Goal: Information Seeking & Learning: Find specific page/section

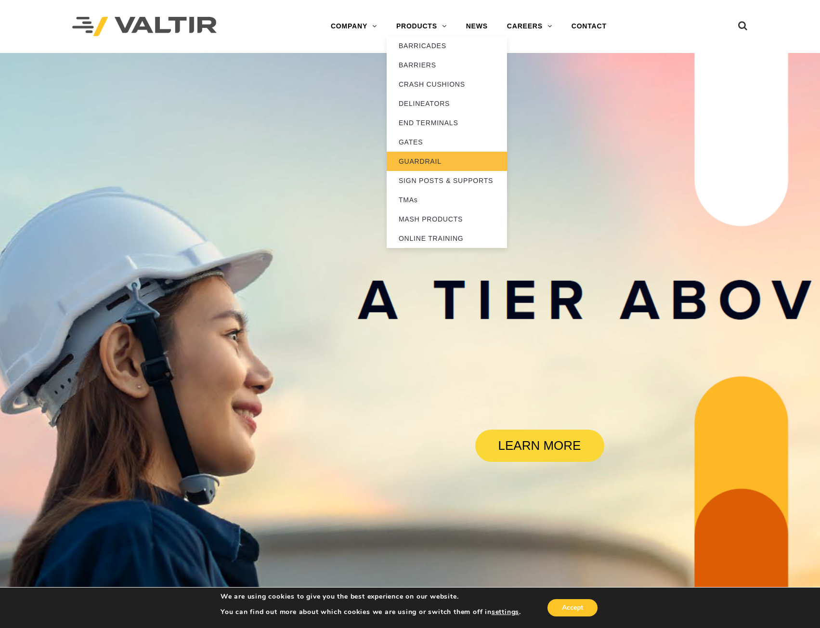
click at [450, 157] on link "GUARDRAIL" at bounding box center [447, 161] width 120 height 19
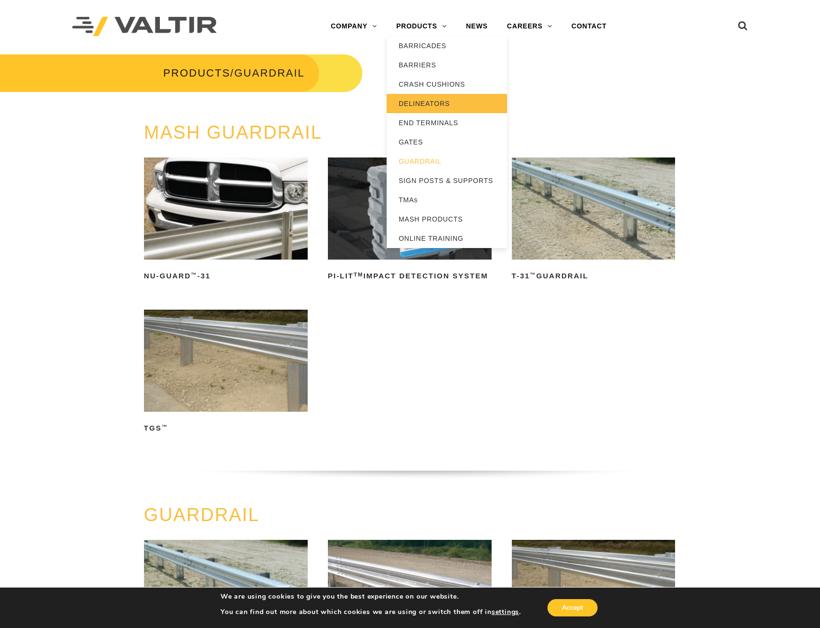
click at [427, 101] on link "DELINEATORS" at bounding box center [447, 103] width 120 height 19
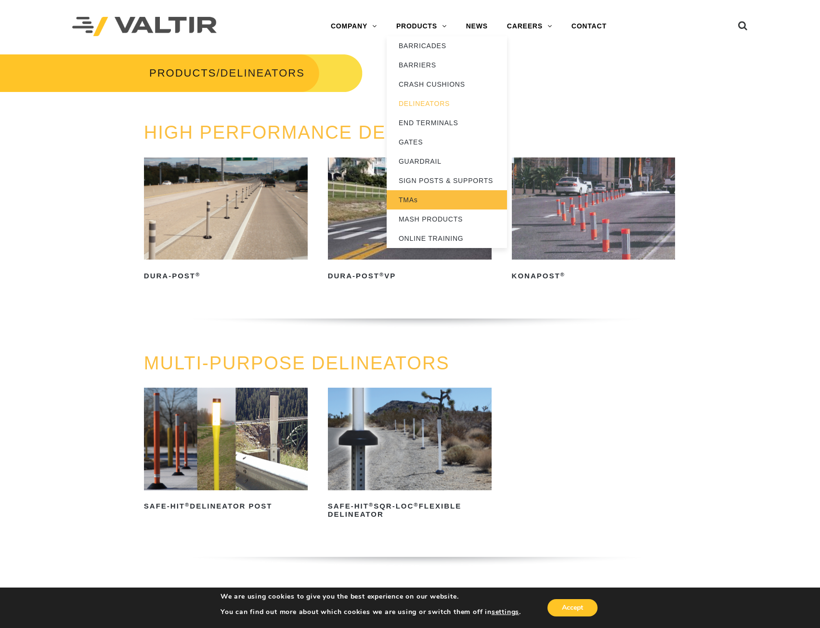
click at [428, 200] on link "TMAs" at bounding box center [447, 199] width 120 height 19
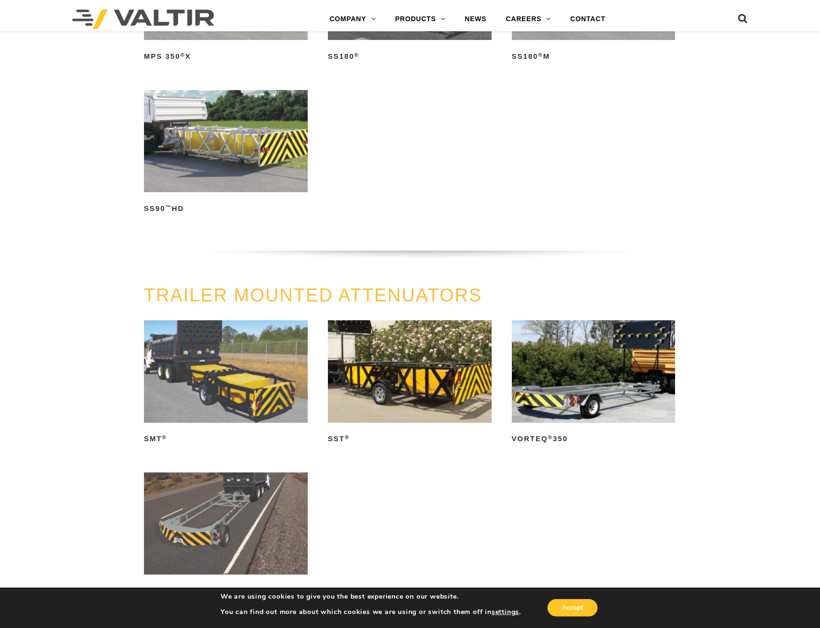
scroll to position [385, 0]
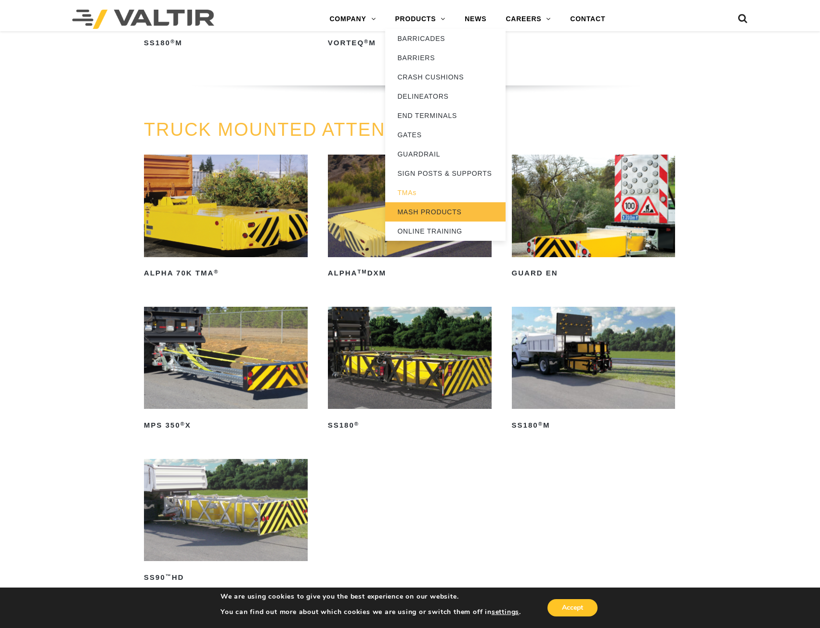
click at [452, 212] on link "MASH PRODUCTS" at bounding box center [445, 211] width 120 height 19
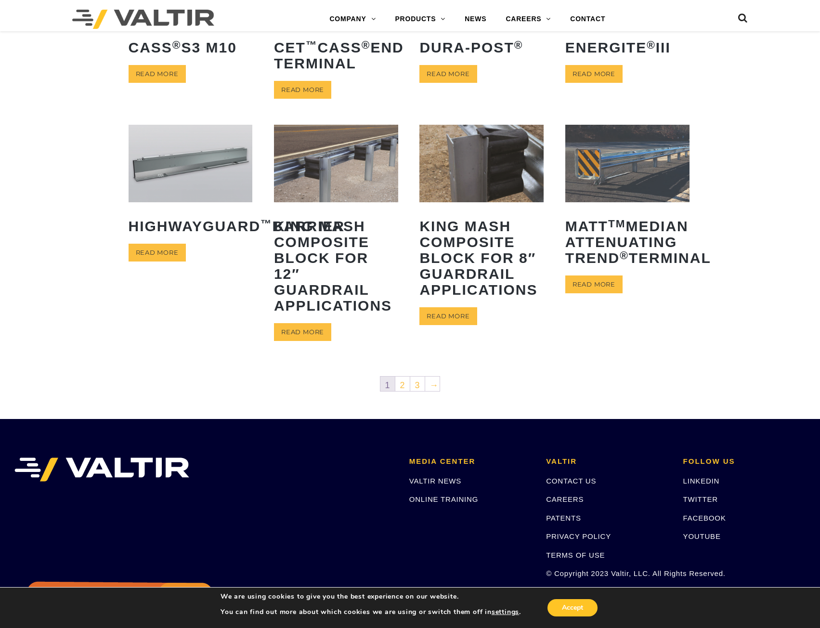
scroll to position [385, 0]
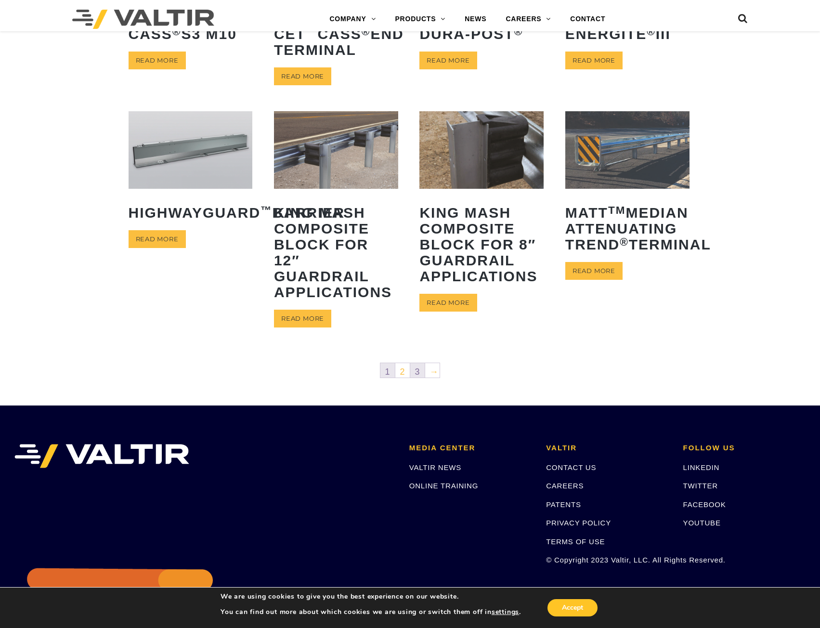
click at [414, 370] on link "3" at bounding box center [417, 370] width 14 height 14
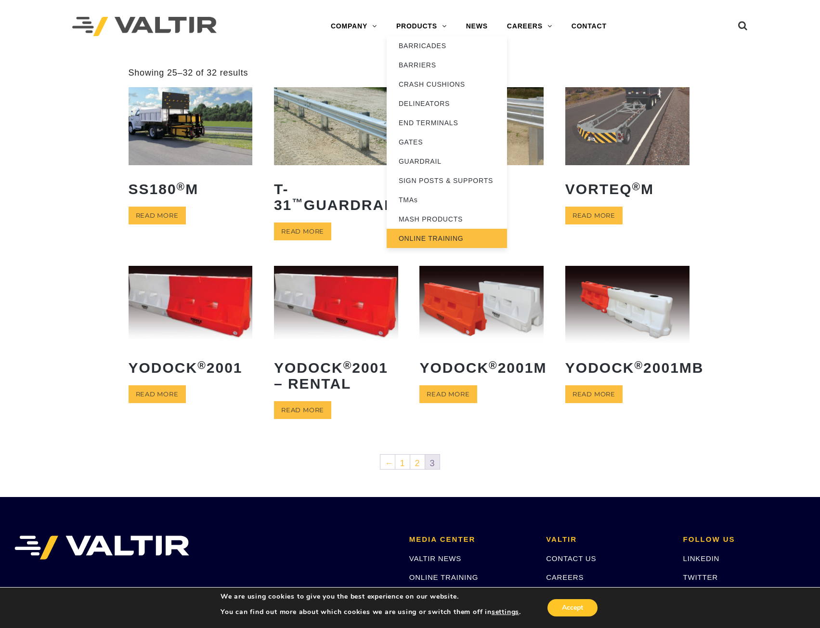
click at [460, 236] on link "ONLINE TRAINING" at bounding box center [447, 238] width 120 height 19
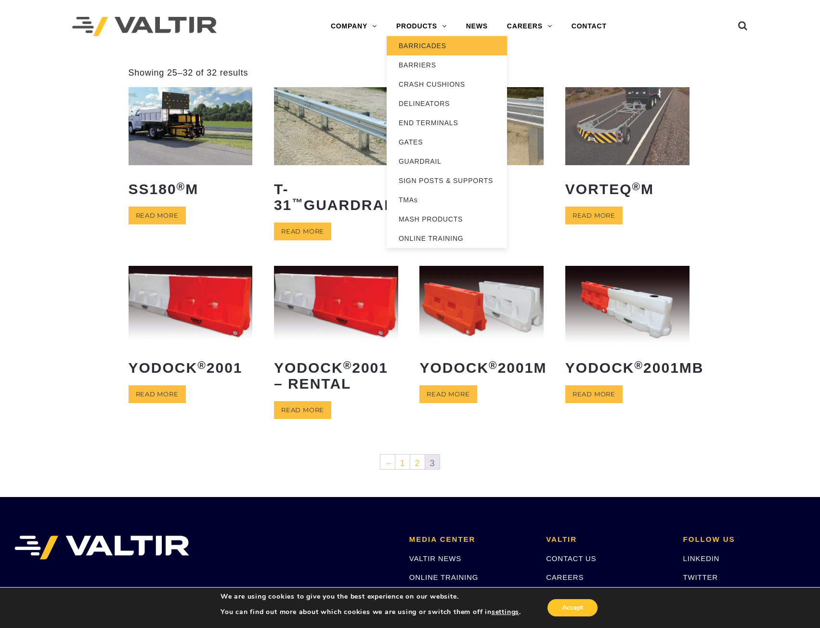
click at [437, 51] on link "BARRICADES" at bounding box center [447, 45] width 120 height 19
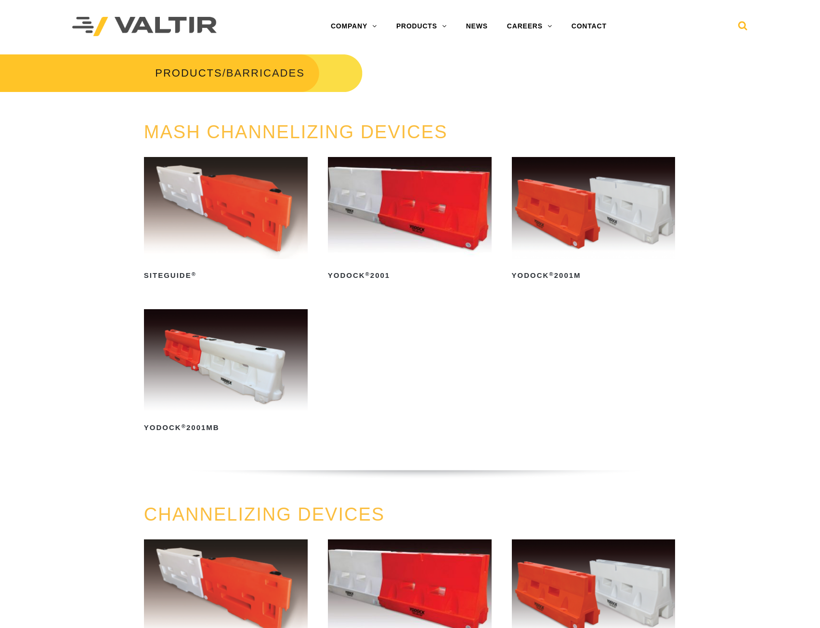
click at [748, 25] on div "Menu COMPANY ABOUT VALTIR OUR HISTORY RENTALS INTERNATIONAL PRODUCTS BARRICADES…" at bounding box center [410, 26] width 690 height 53
click at [741, 26] on icon at bounding box center [743, 28] width 10 height 14
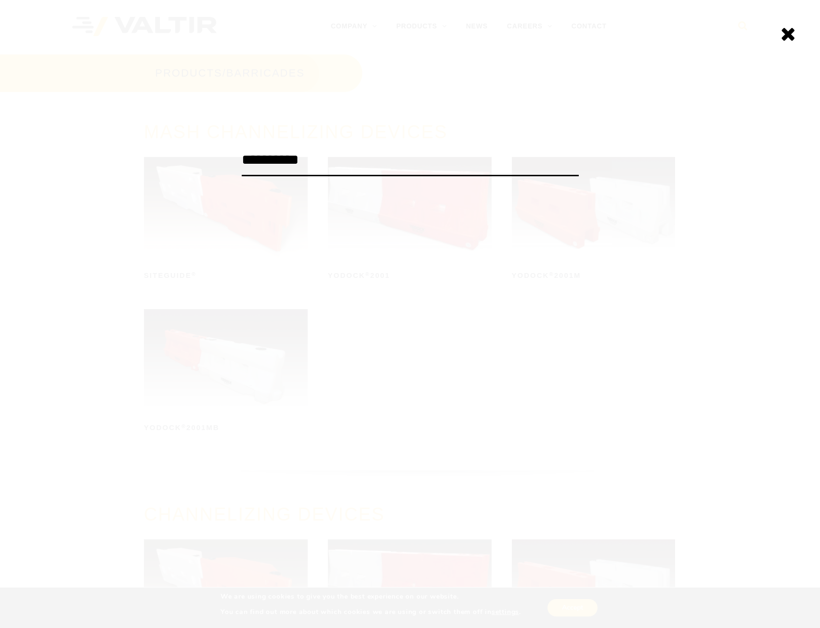
type input "**********"
click input "******" at bounding box center [0, 0] width 0 height 0
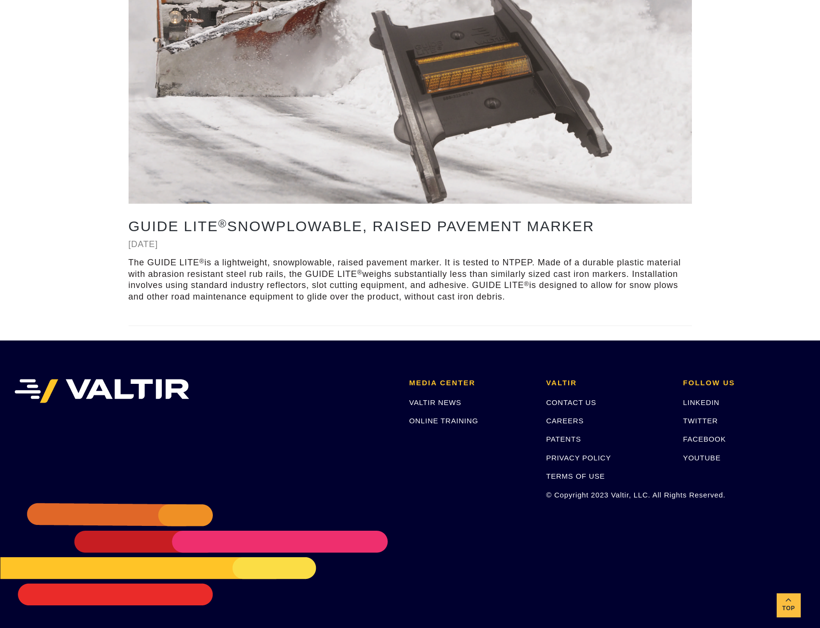
scroll to position [247, 0]
